Goal: Find specific page/section: Find specific page/section

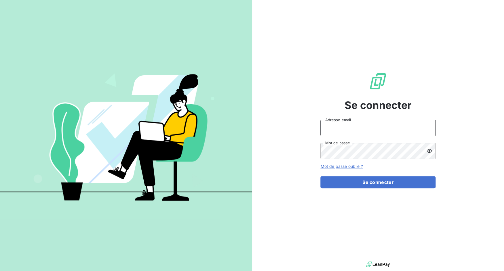
click at [340, 124] on input "Adresse email" at bounding box center [377, 128] width 115 height 16
drag, startPoint x: 340, startPoint y: 128, endPoint x: 366, endPoint y: 127, distance: 26.2
click at [366, 127] on input "admin@3dcelo" at bounding box center [377, 128] width 115 height 16
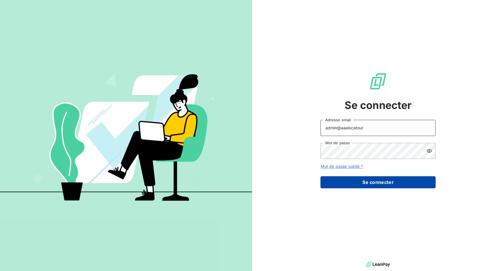
type input "admin@aaalocatour"
click at [371, 182] on button "Se connecter" at bounding box center [377, 182] width 115 height 12
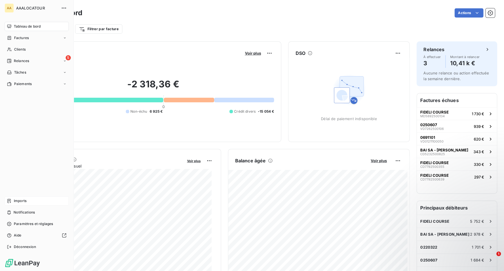
click at [12, 202] on div "Imports" at bounding box center [37, 200] width 64 height 9
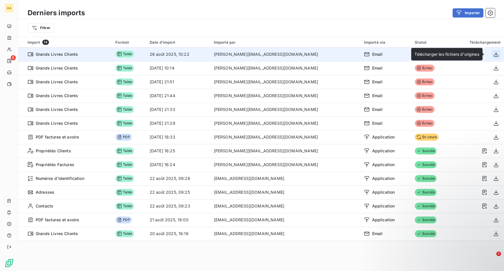
click at [494, 54] on icon "button" at bounding box center [496, 54] width 6 height 6
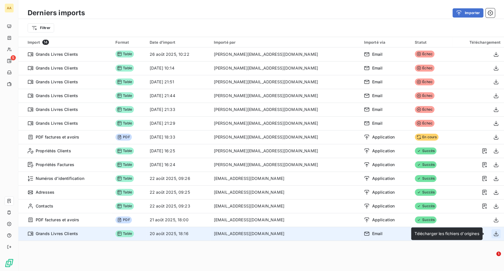
click at [493, 236] on icon "button" at bounding box center [496, 234] width 6 height 6
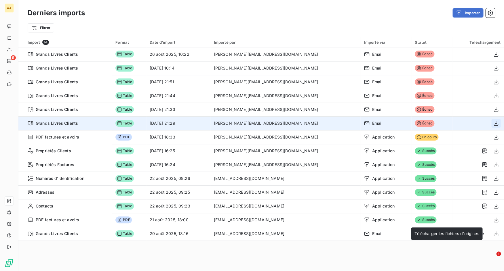
click at [493, 123] on icon "button" at bounding box center [495, 123] width 5 height 5
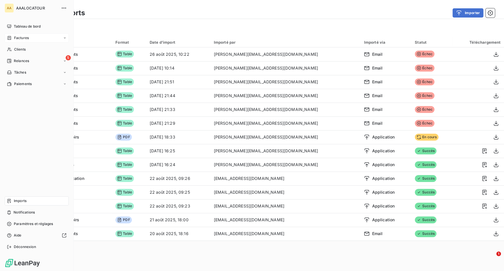
click at [14, 40] on div "Factures" at bounding box center [18, 37] width 22 height 5
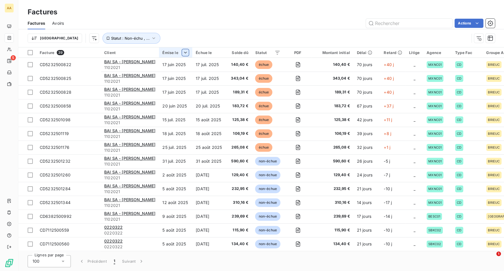
click at [188, 52] on html "AA 5 Factures Factures Avoirs Actions Trier Statut : Non-échu , ... Facture 39 …" at bounding box center [252, 135] width 504 height 271
click at [184, 75] on div "Trier par ordre décroissant" at bounding box center [157, 77] width 68 height 13
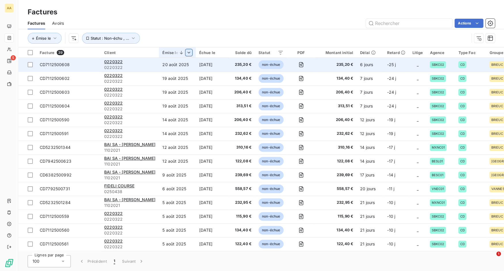
click at [56, 64] on span "CD7112500608" at bounding box center [55, 64] width 30 height 5
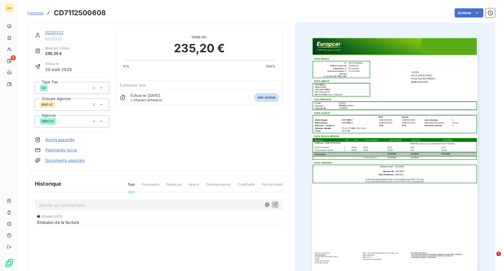
click at [96, 16] on h3 "CD7112500608" at bounding box center [80, 13] width 52 height 10
click at [96, 15] on h3 "CD7112500608" at bounding box center [80, 13] width 52 height 10
copy h3 "CD7112500608"
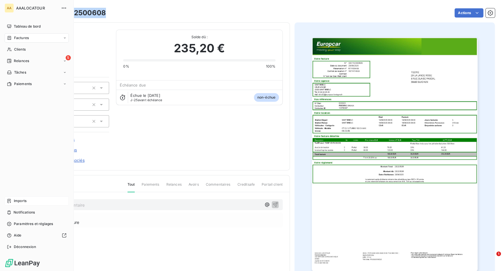
click at [11, 202] on icon at bounding box center [8, 201] width 3 height 4
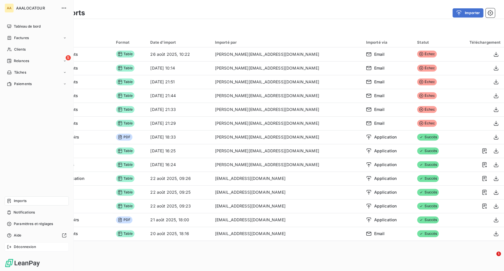
click at [24, 242] on div "Déconnexion" at bounding box center [37, 246] width 64 height 9
